Goal: Task Accomplishment & Management: Complete application form

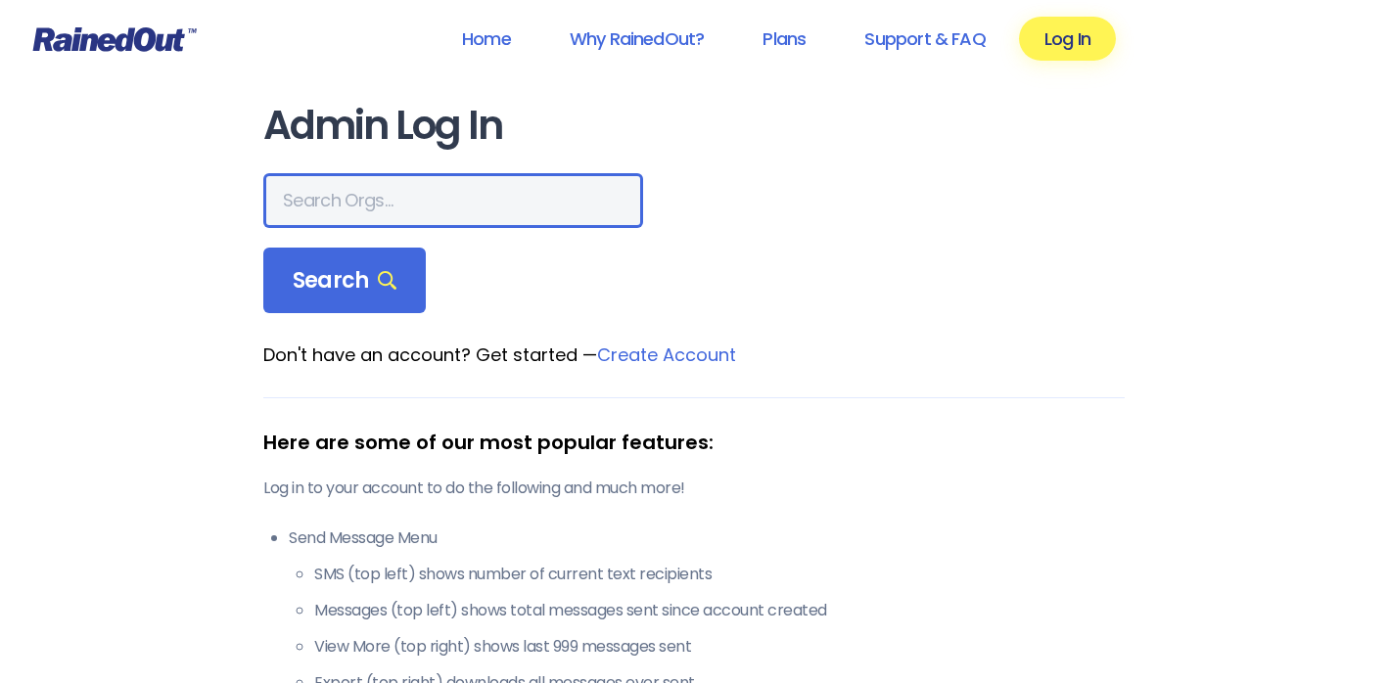
click at [316, 203] on input "text" at bounding box center [453, 200] width 380 height 55
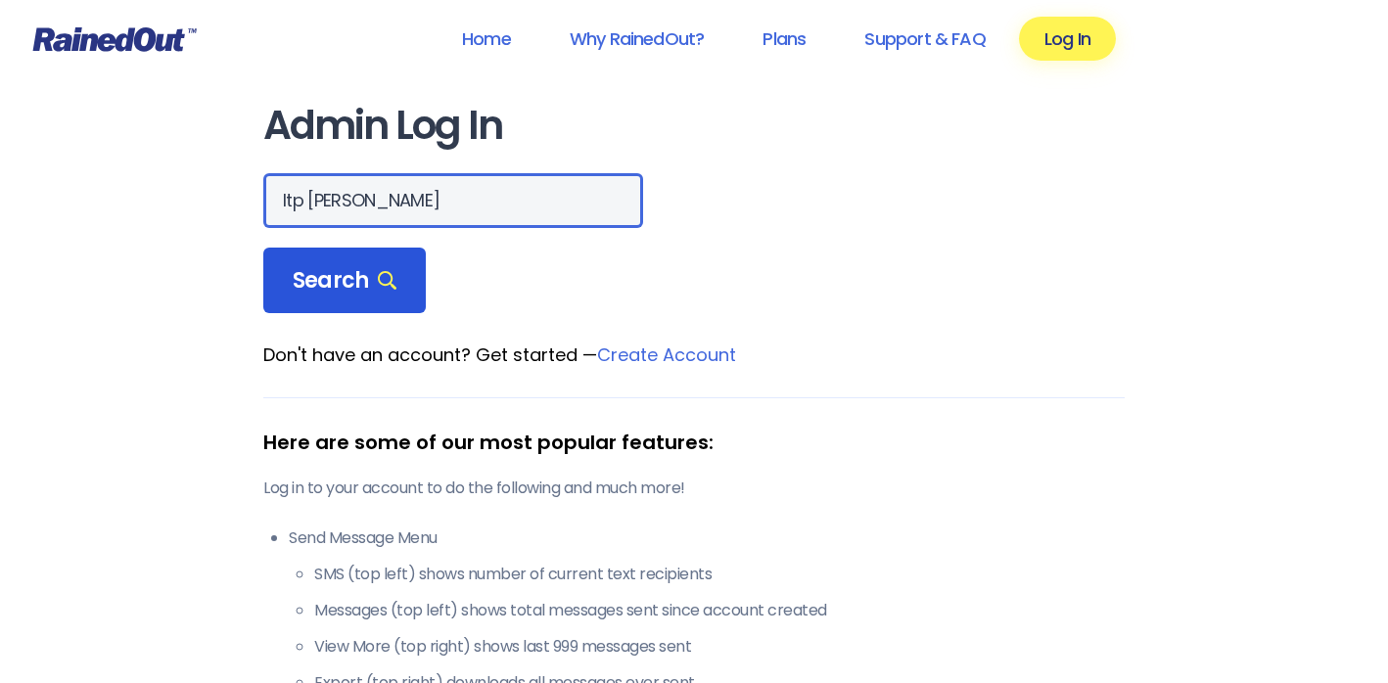
type input "ltp [PERSON_NAME]"
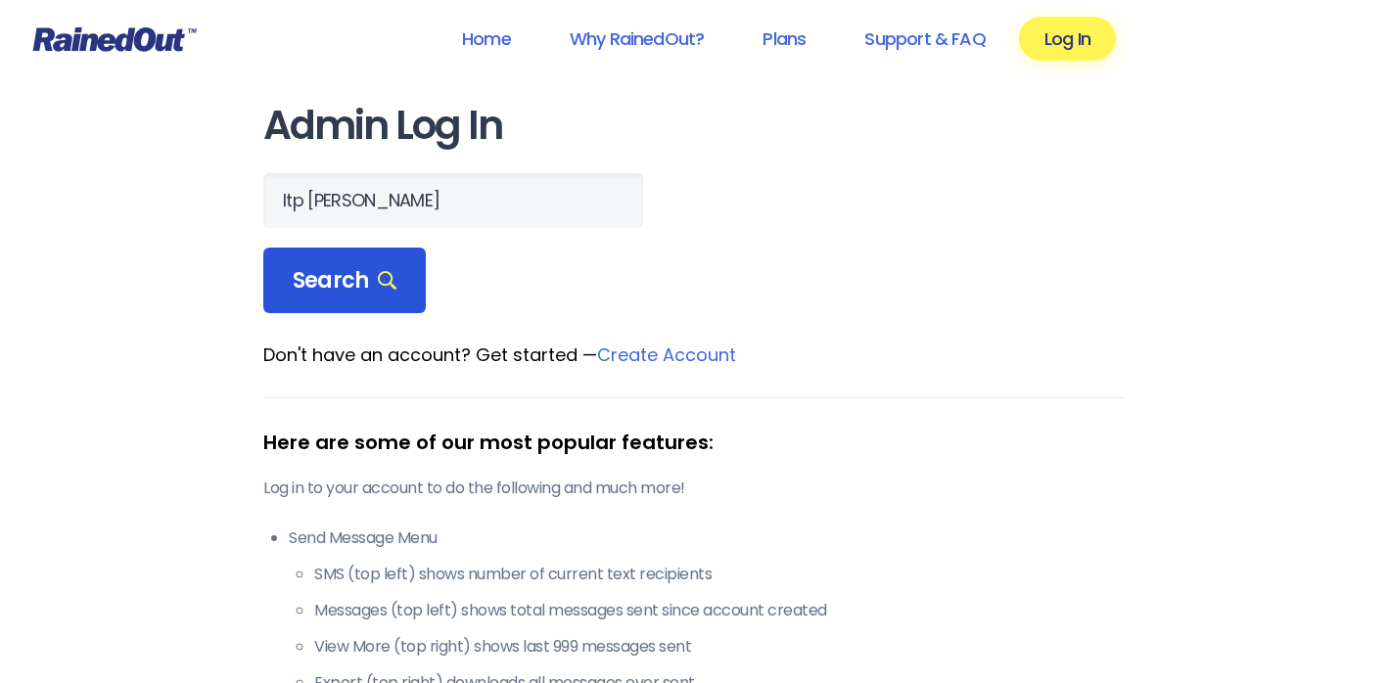
click at [303, 288] on span "Search" at bounding box center [345, 280] width 104 height 27
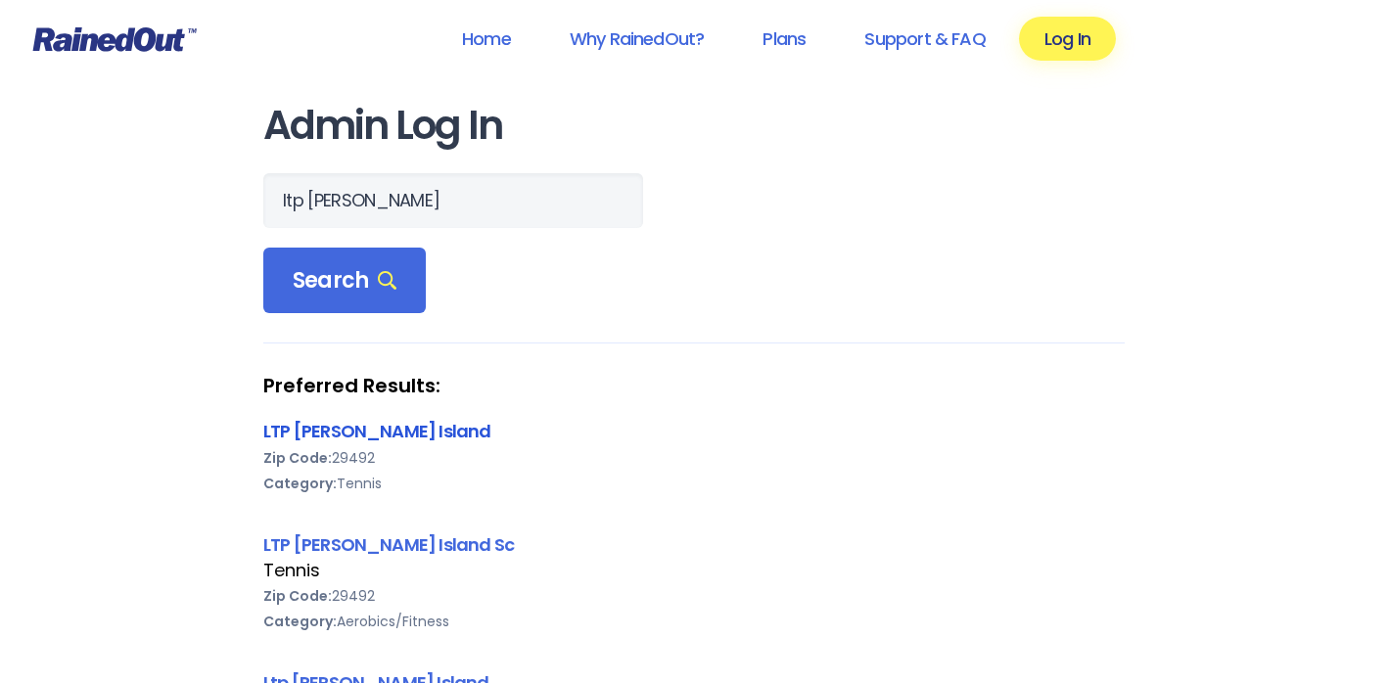
click at [296, 428] on link "LTP [PERSON_NAME] Island" at bounding box center [377, 431] width 228 height 24
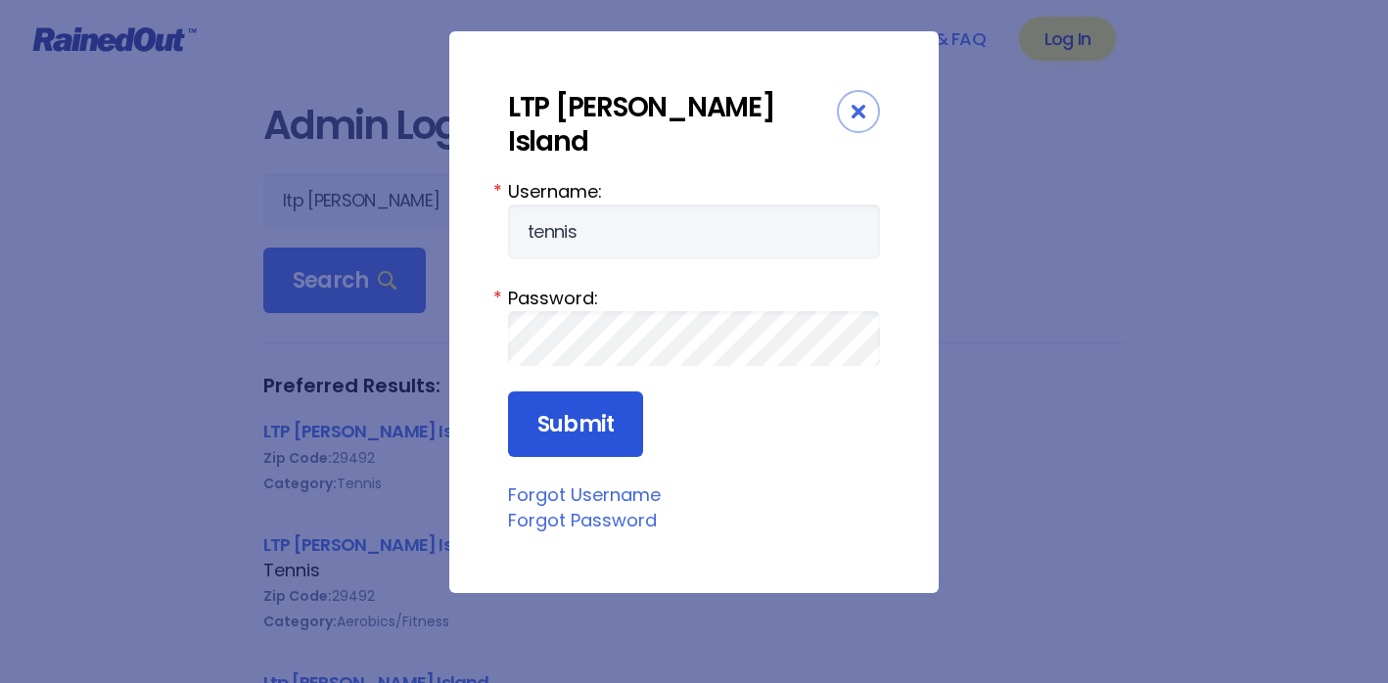
click at [590, 393] on input "Submit" at bounding box center [575, 424] width 135 height 67
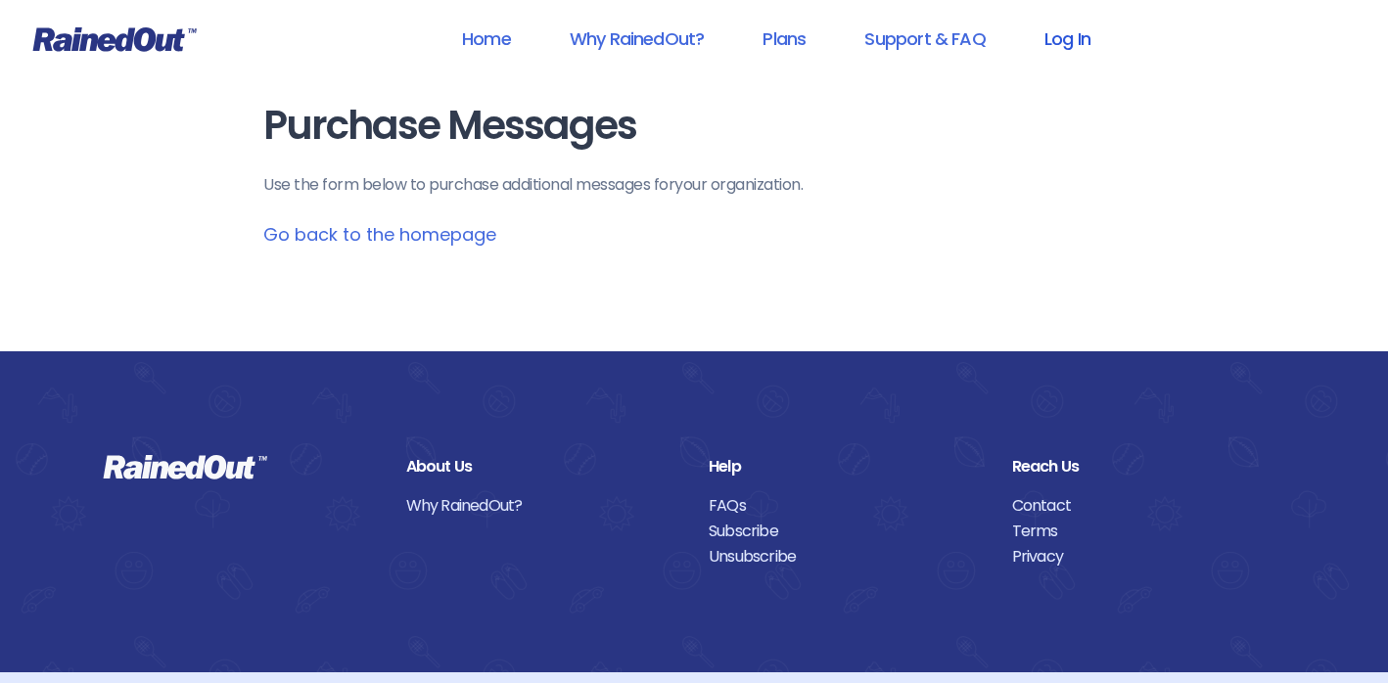
click at [1059, 39] on link "Log In" at bounding box center [1067, 39] width 97 height 44
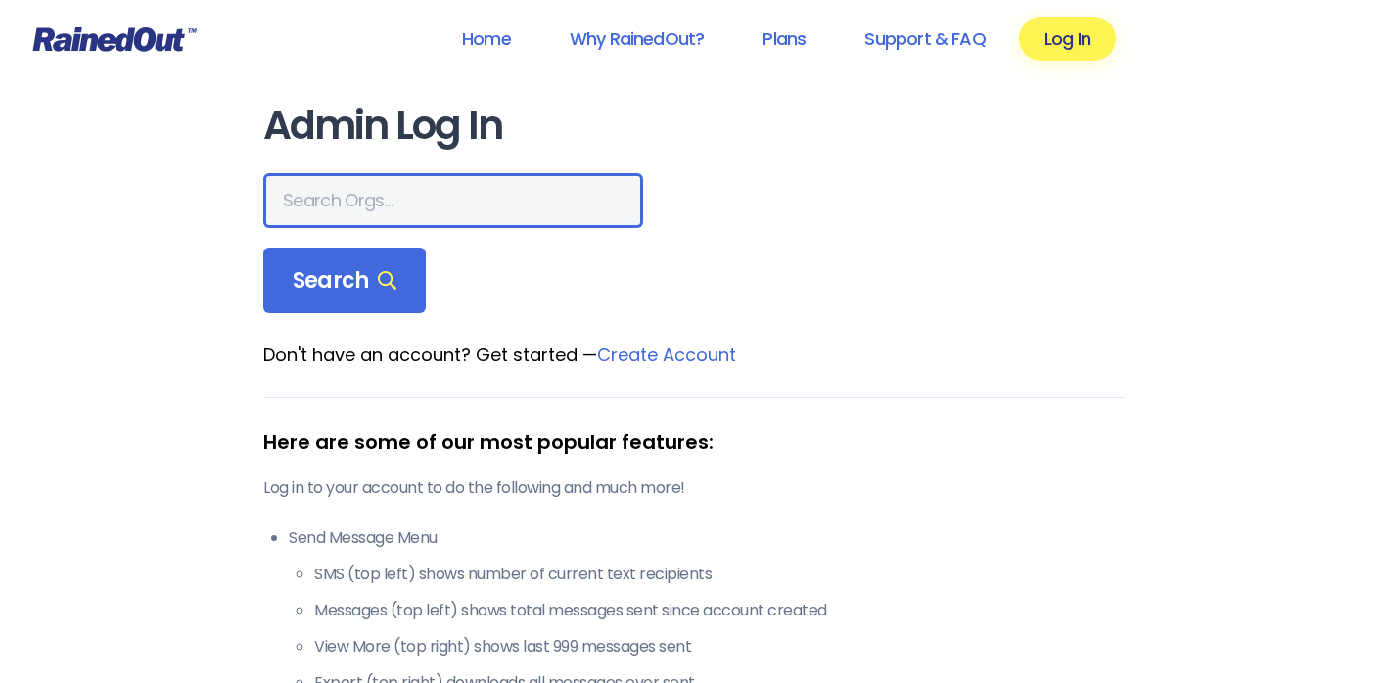
click at [427, 183] on input "text" at bounding box center [453, 200] width 380 height 55
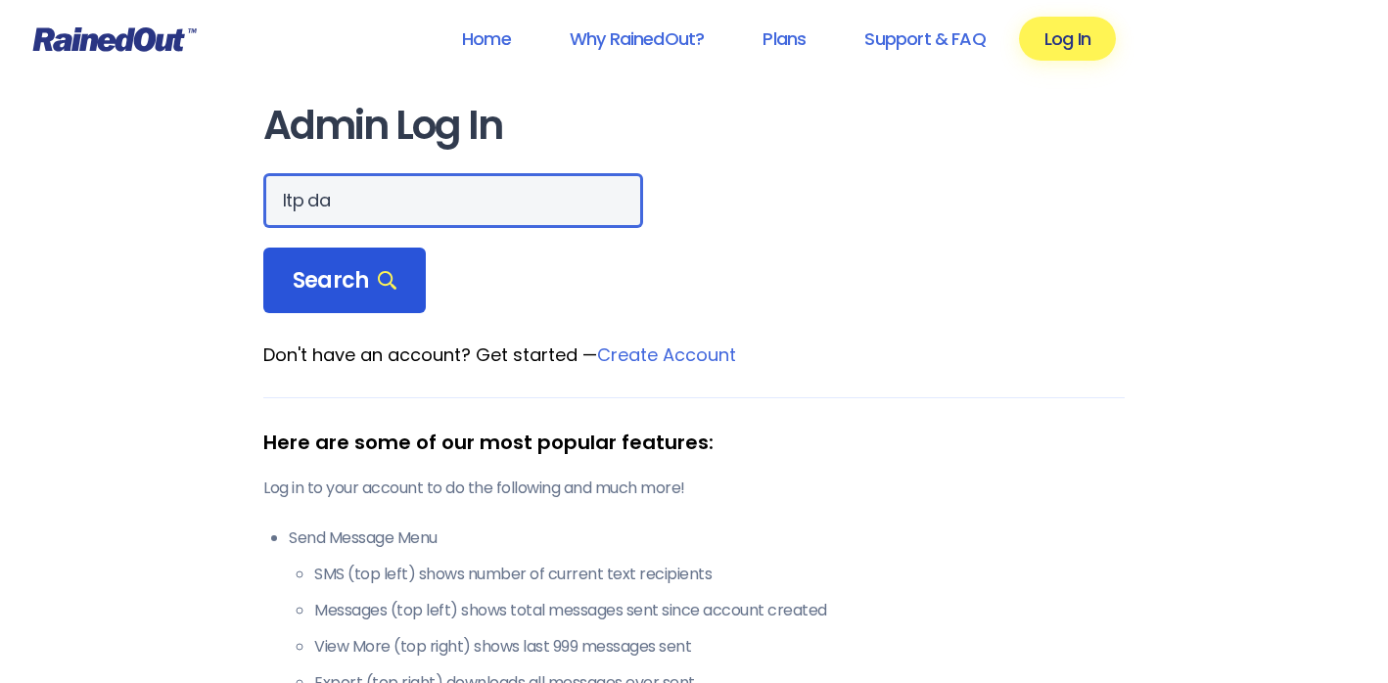
type input "ltp da"
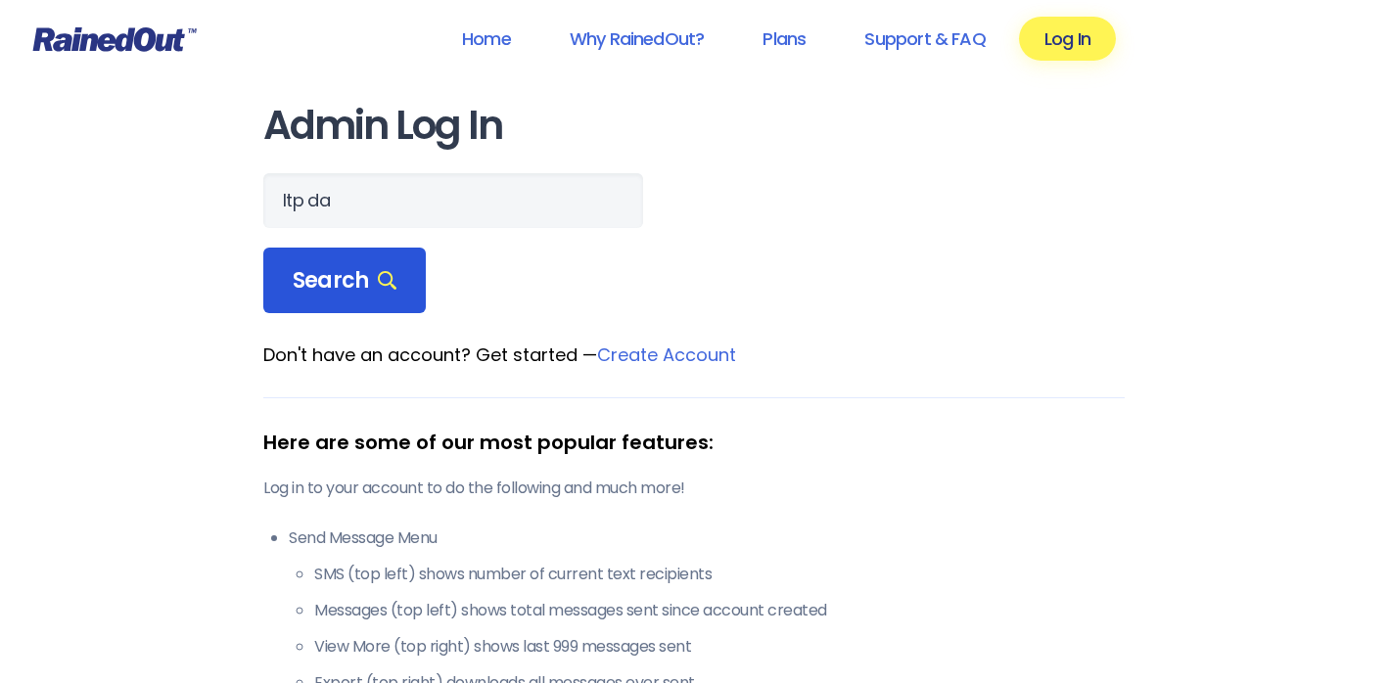
click at [303, 272] on span "Search" at bounding box center [345, 280] width 104 height 27
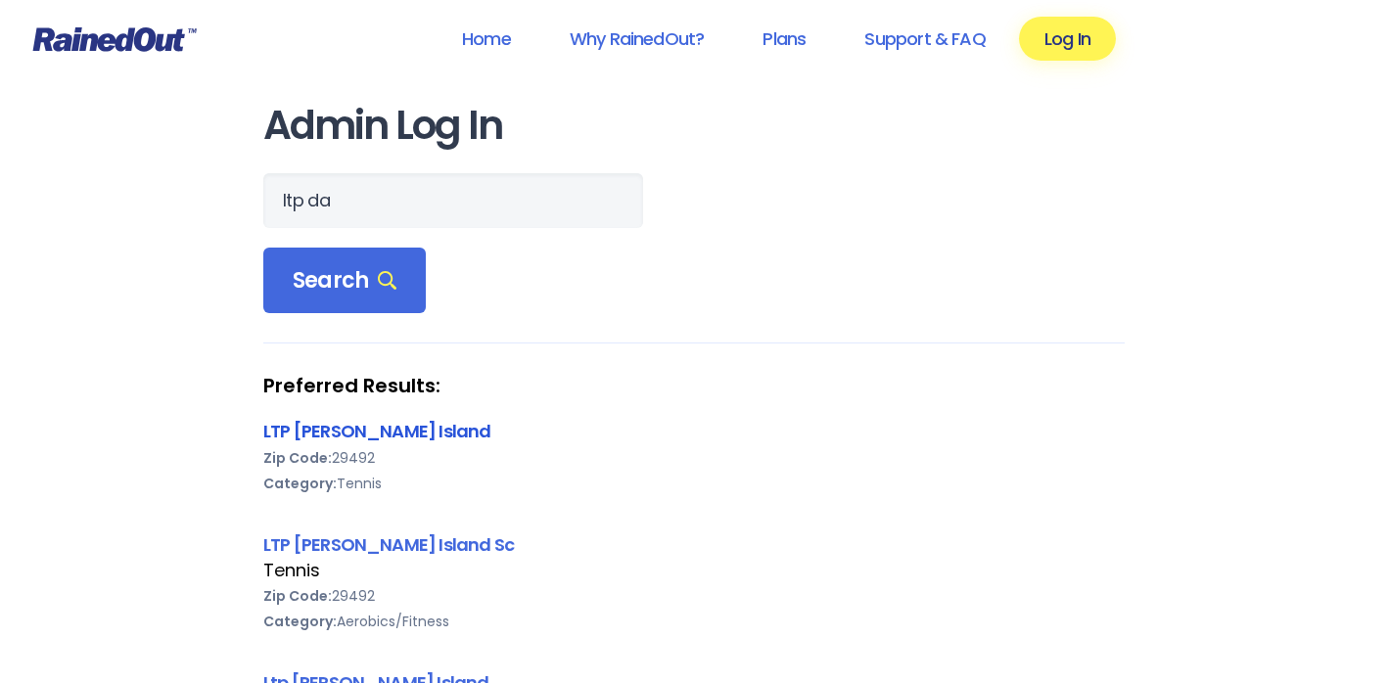
click at [302, 433] on link "LTP [PERSON_NAME] Island" at bounding box center [377, 431] width 228 height 24
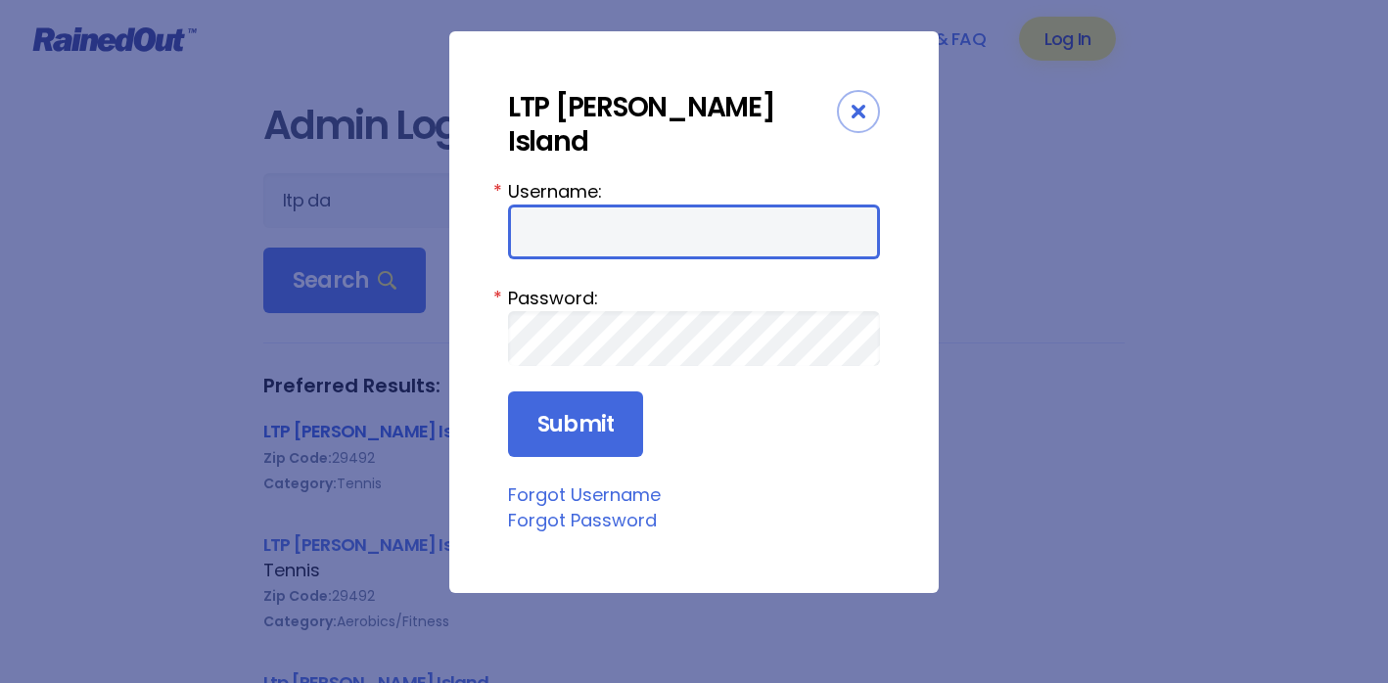
type input "tennis"
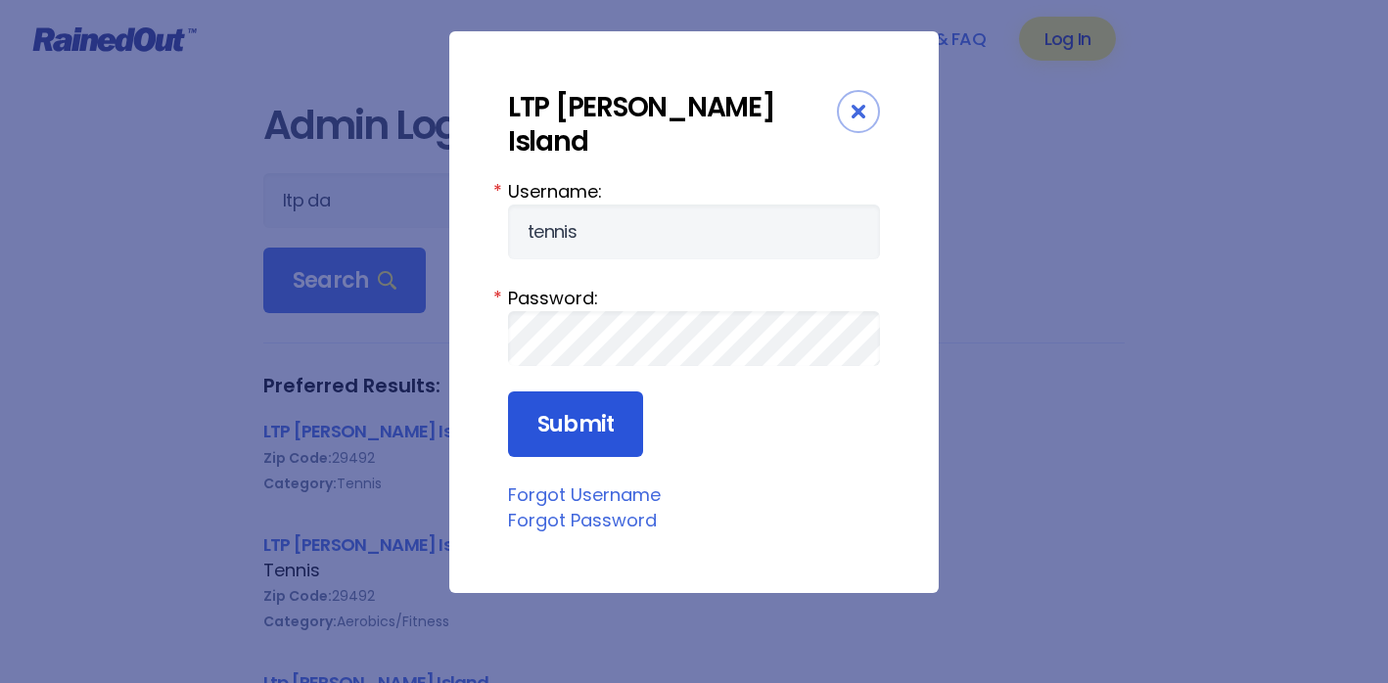
click at [587, 398] on input "Submit" at bounding box center [575, 424] width 135 height 67
